Goal: Transaction & Acquisition: Purchase product/service

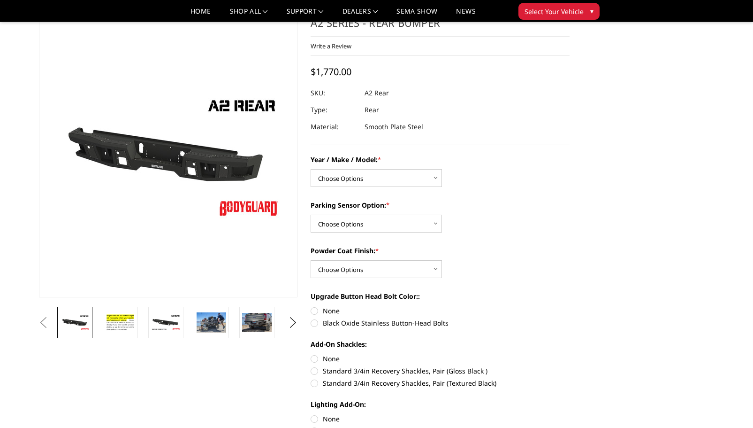
scroll to position [49, 0]
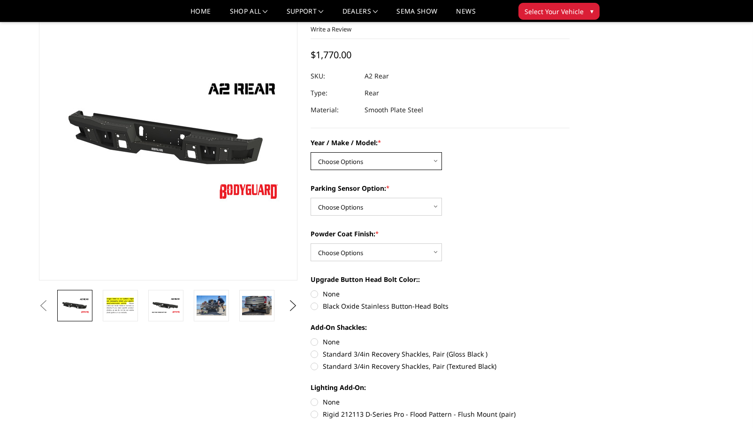
click at [411, 162] on select "Choose Options Chevrolet/GMC 20-24 2500 / 3500 Chevrolet/GMC 15-19 2500 / 3500 …" at bounding box center [376, 161] width 131 height 18
click at [419, 156] on select "Choose Options Chevrolet/GMC 20-24 2500 / 3500 Chevrolet/GMC 15-19 2500 / 3500 …" at bounding box center [376, 161] width 131 height 18
click at [397, 161] on select "Choose Options Chevrolet/GMC 20-24 2500 / 3500 Chevrolet/GMC 15-19 2500 / 3500 …" at bounding box center [376, 161] width 131 height 18
click at [508, 299] on div "Upgrade Button Head Bolt Color:: None Black Oxide Stainless Button-Head Bolts" at bounding box center [440, 291] width 259 height 35
click at [386, 204] on select "Choose Options Yes - With sensor cutouts No - Without sensor cutouts" at bounding box center [376, 207] width 131 height 18
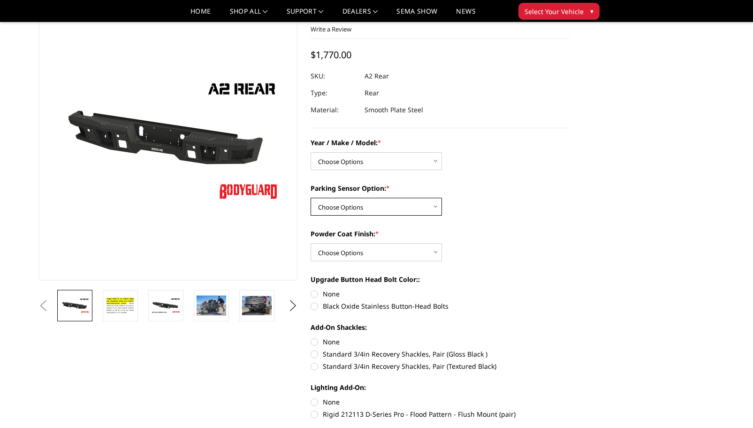
select select "564"
click at [311, 198] on select "Choose Options Yes - With sensor cutouts No - Without sensor cutouts" at bounding box center [376, 207] width 131 height 18
click at [391, 254] on select "Choose Options Bare metal (included) Texture black powder coat" at bounding box center [376, 252] width 131 height 18
click at [511, 247] on div "Powder Coat Finish: * Choose Options Bare metal (included) Texture black powder…" at bounding box center [440, 245] width 259 height 32
